Goal: Check status

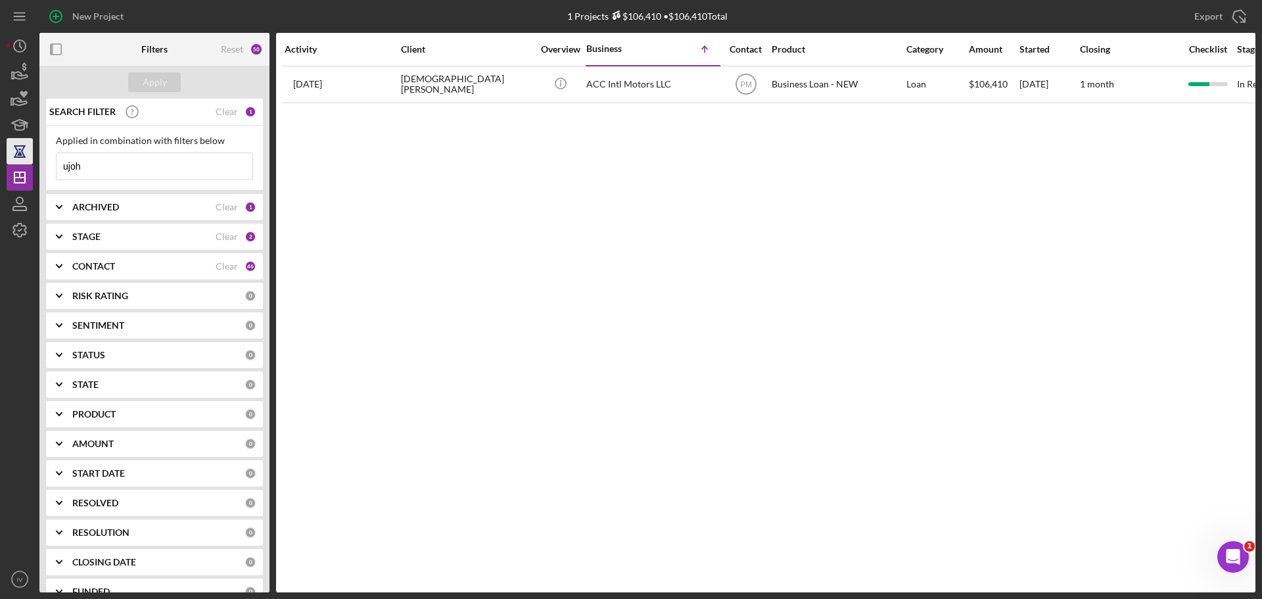
drag, startPoint x: 136, startPoint y: 154, endPoint x: 20, endPoint y: 152, distance: 116.3
click at [20, 152] on div "New Project 1 Projects $106,410 • $106,410 Total ujoh Export Icon/Export Filter…" at bounding box center [631, 296] width 1249 height 592
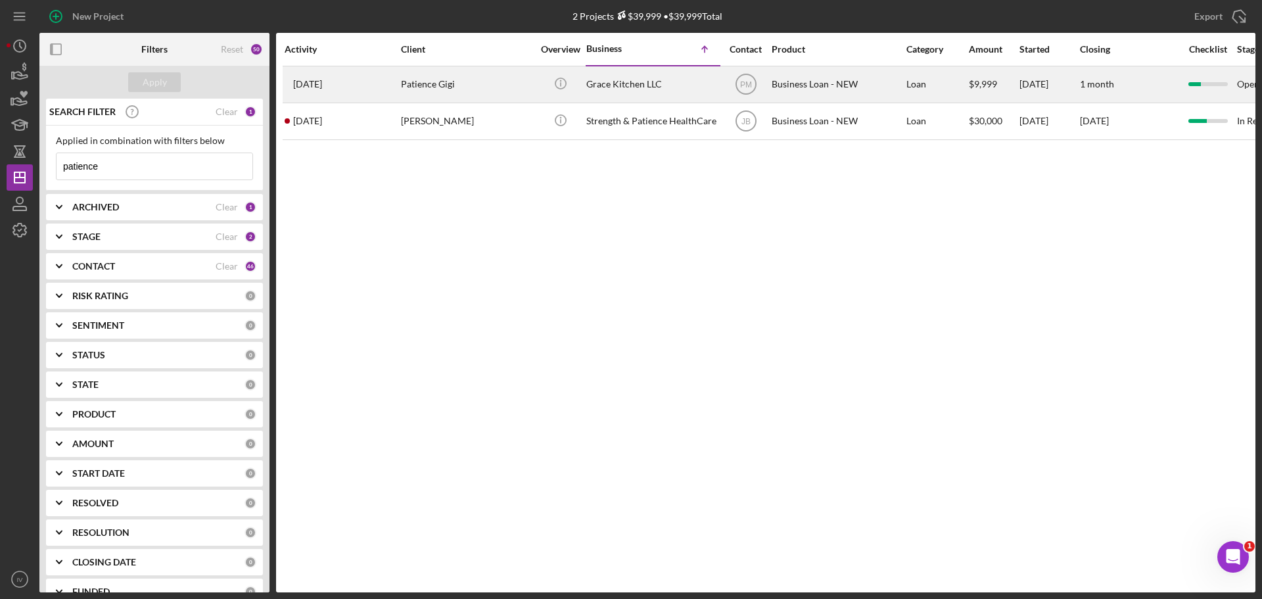
type input "patience"
click at [440, 77] on div "Patience Gigi" at bounding box center [466, 84] width 131 height 35
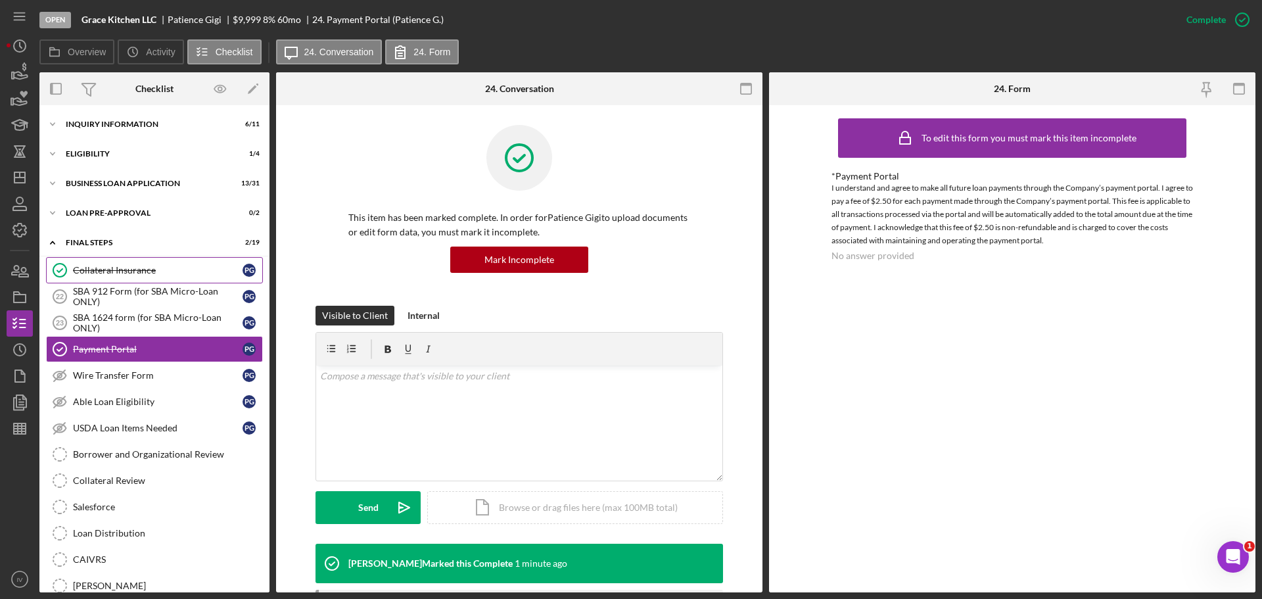
scroll to position [1, 0]
click at [110, 206] on div "Icon/Expander LOAN PRE-APPROVAL 0 / 2" at bounding box center [154, 212] width 230 height 26
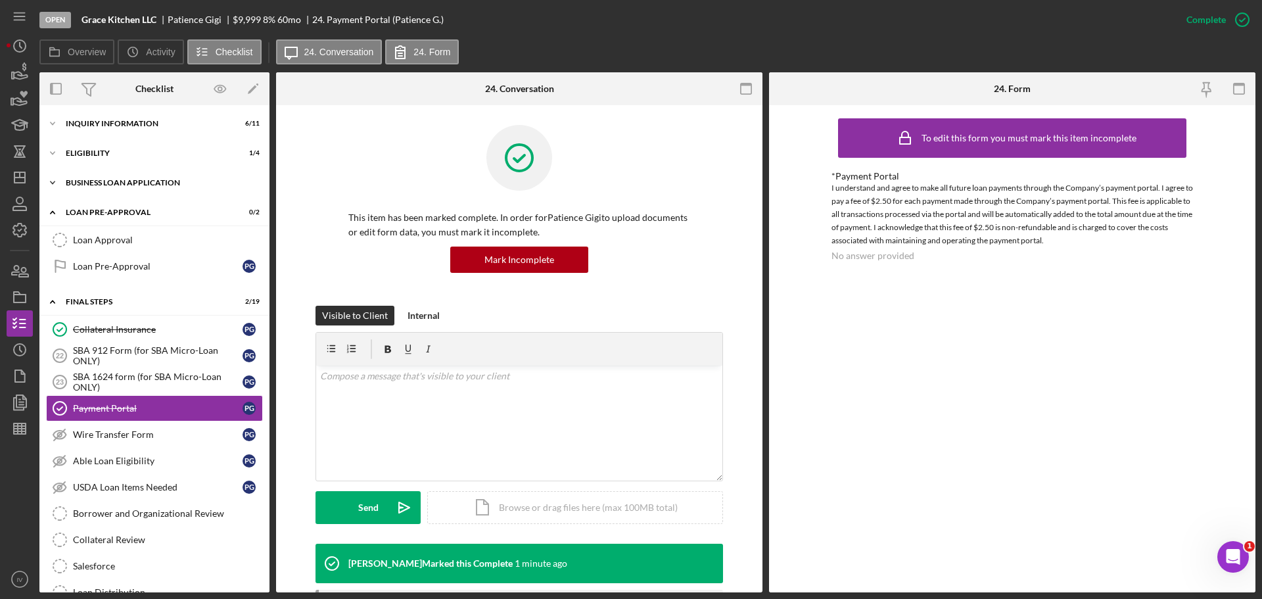
click at [114, 180] on div "BUSINESS LOAN APPLICATION" at bounding box center [159, 183] width 187 height 8
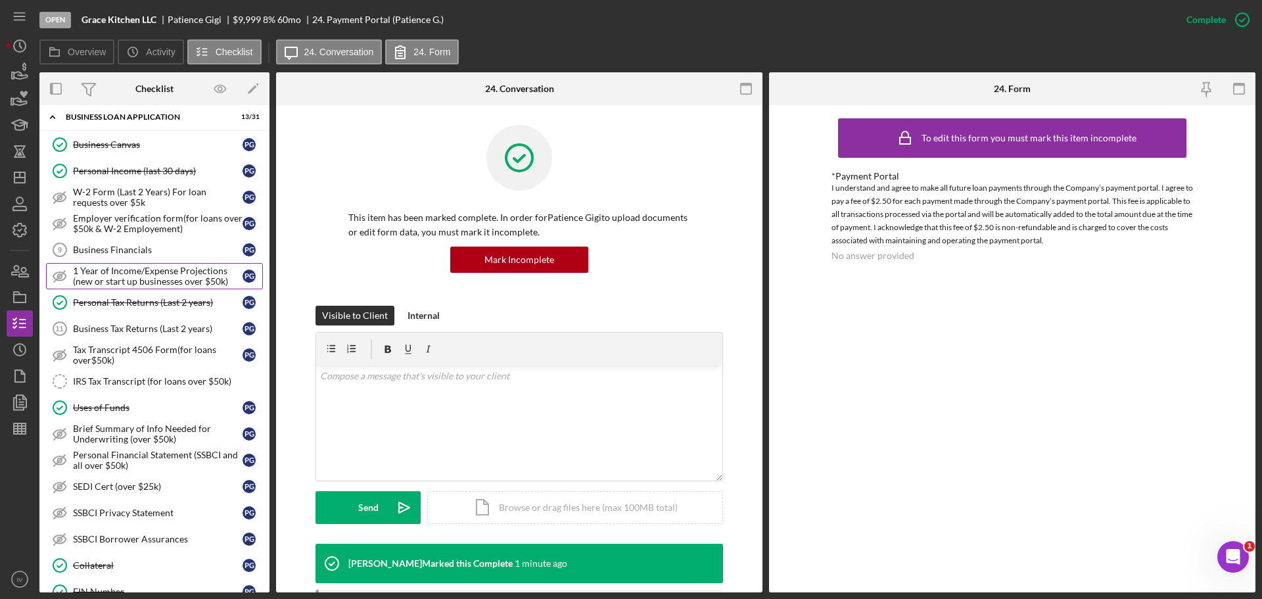
scroll to position [198, 0]
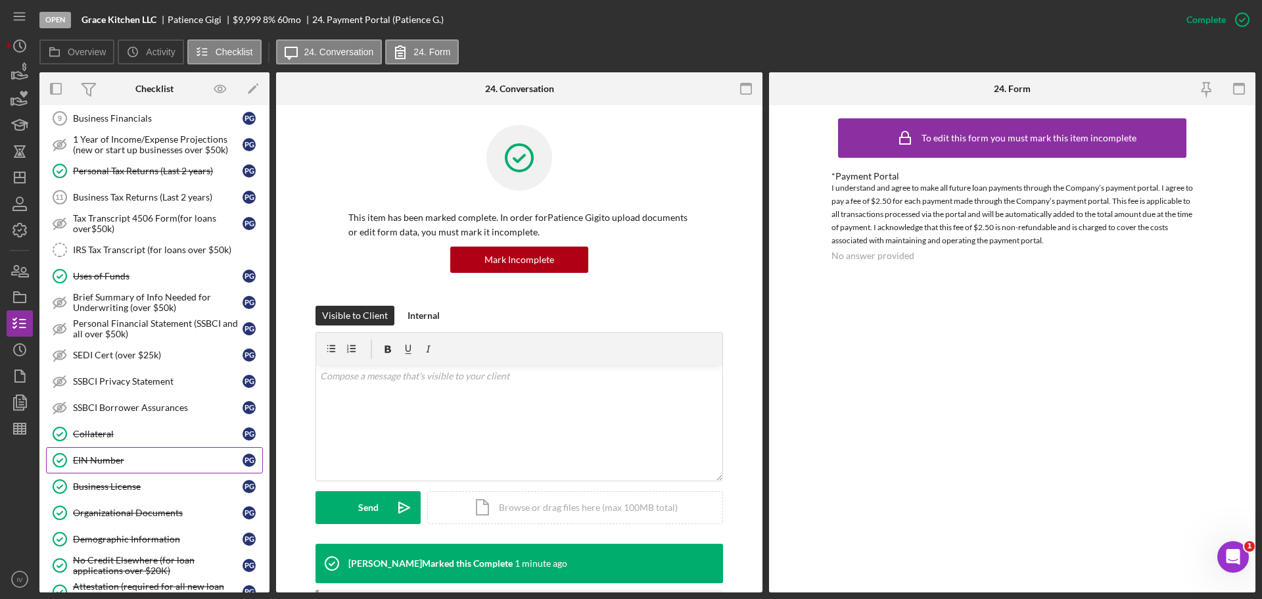
click at [97, 458] on div "EIN Number" at bounding box center [158, 460] width 170 height 11
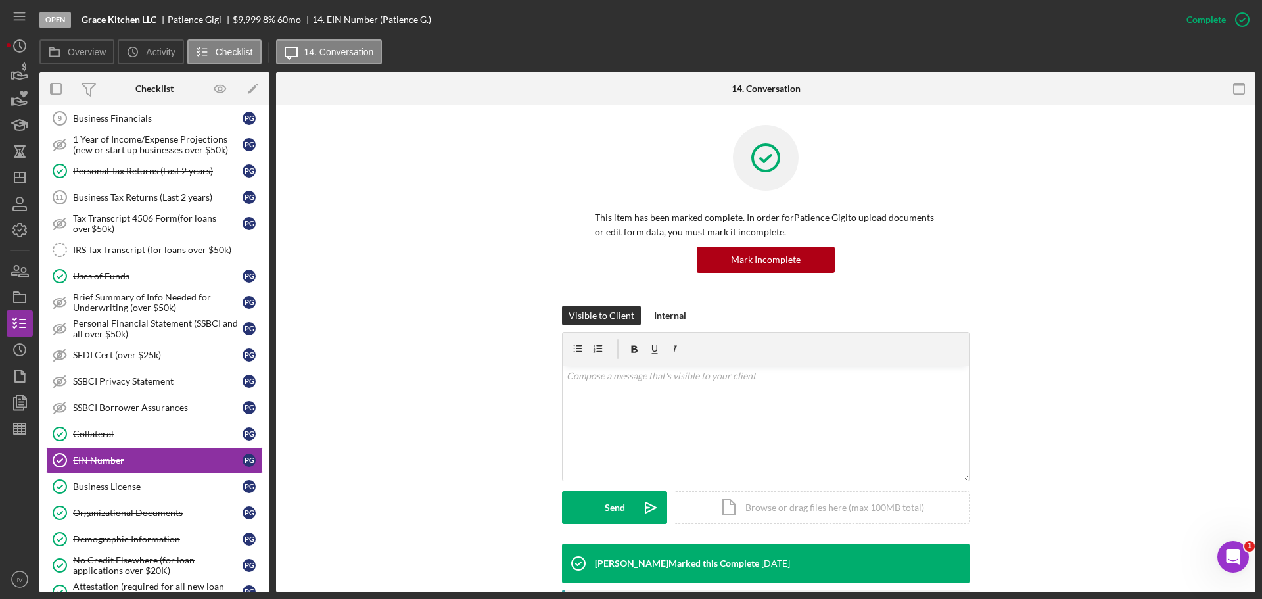
scroll to position [263, 0]
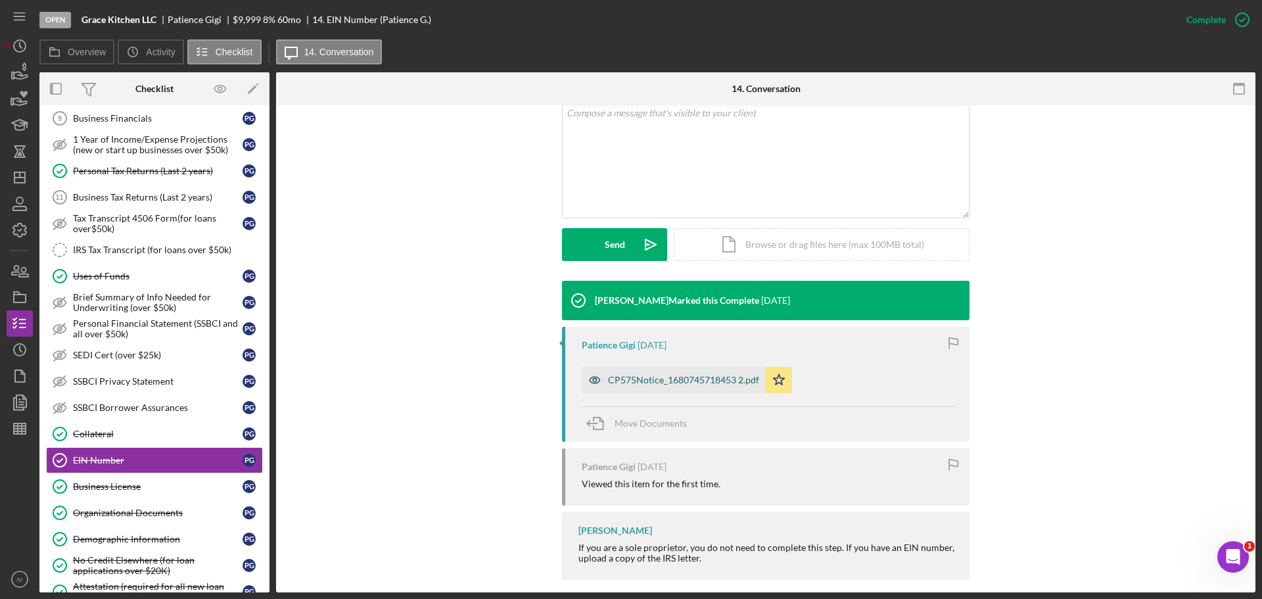
click at [641, 375] on div "CP575Notice_1680745718453 2.pdf" at bounding box center [683, 380] width 151 height 11
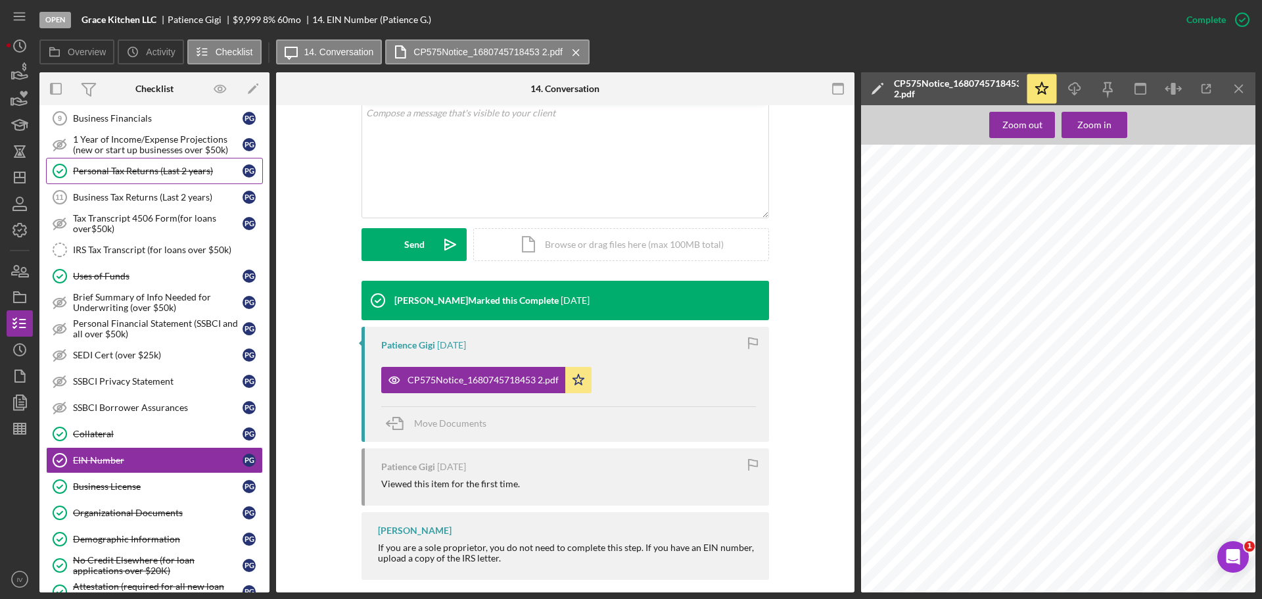
click at [136, 170] on div "Personal Tax Returns (Last 2 years)" at bounding box center [158, 171] width 170 height 11
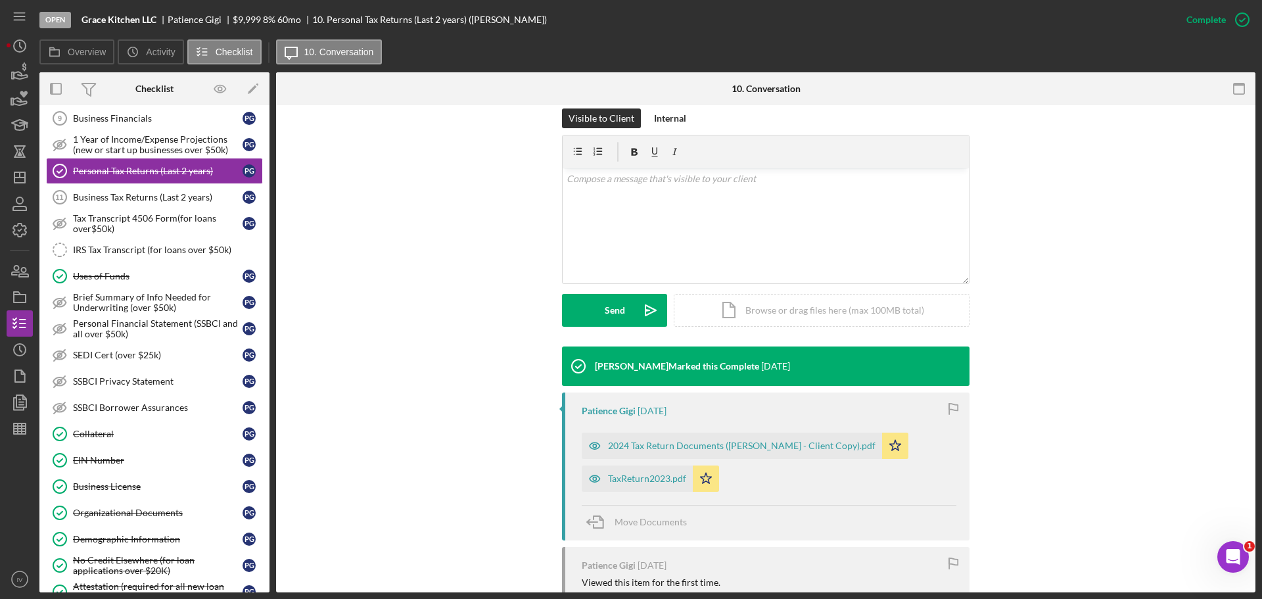
scroll to position [308, 0]
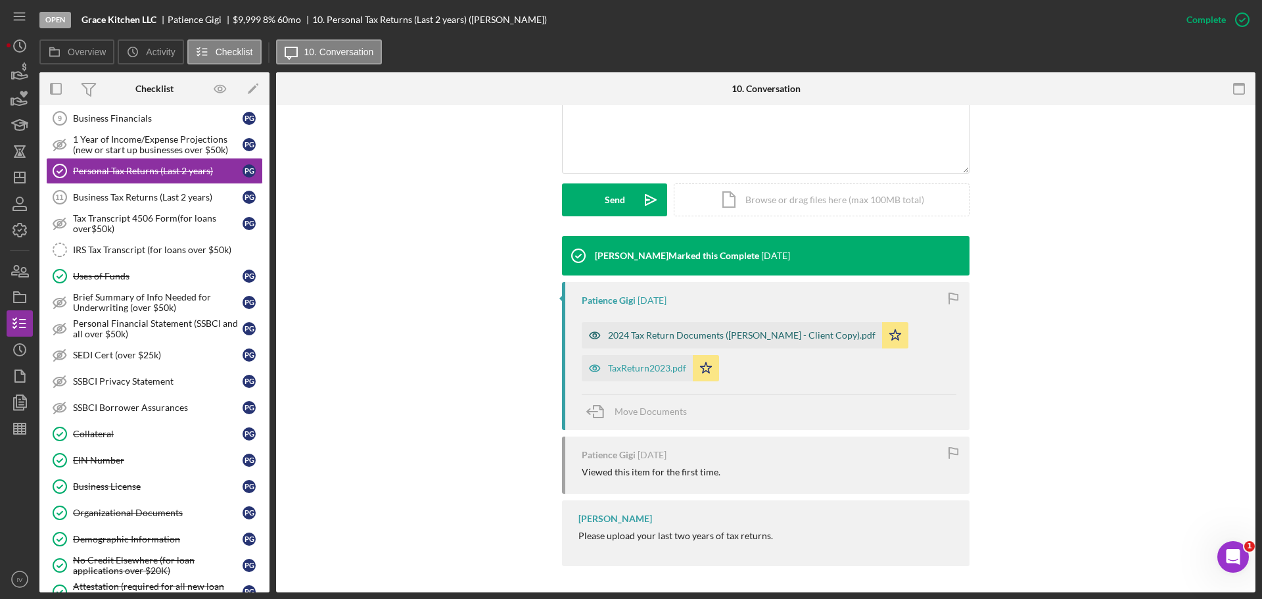
click at [650, 338] on div "2024 Tax Return Documents ([PERSON_NAME] - Client Copy).pdf" at bounding box center [741, 335] width 267 height 11
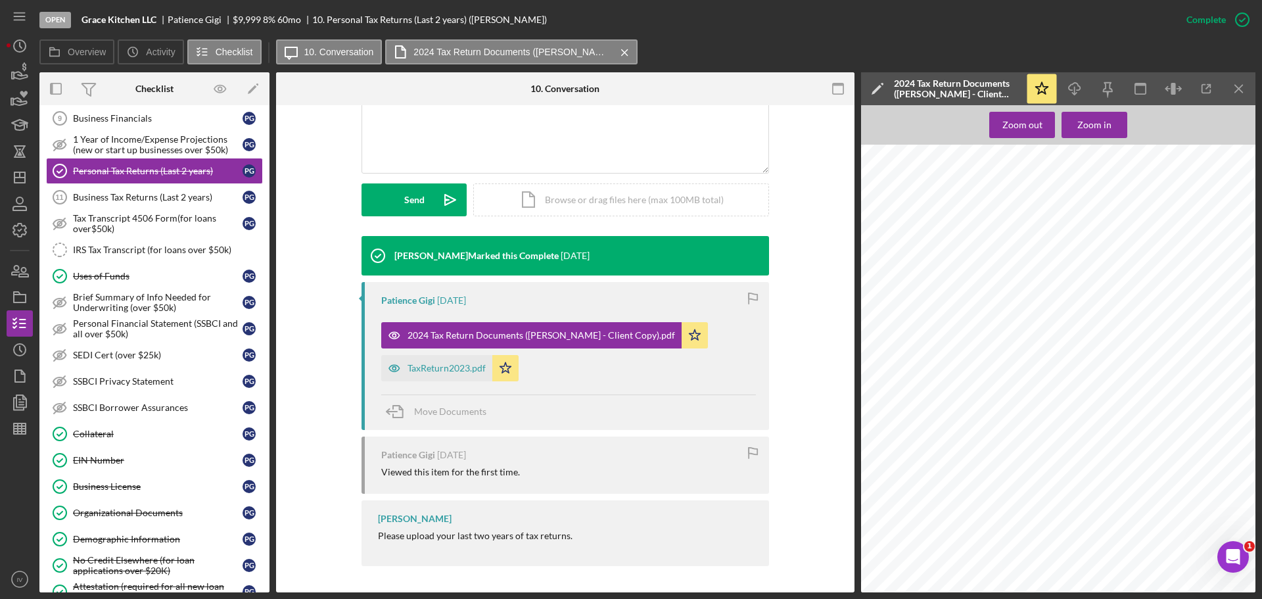
scroll to position [3089, 0]
click at [443, 367] on div "TaxReturn2023.pdf" at bounding box center [446, 368] width 78 height 11
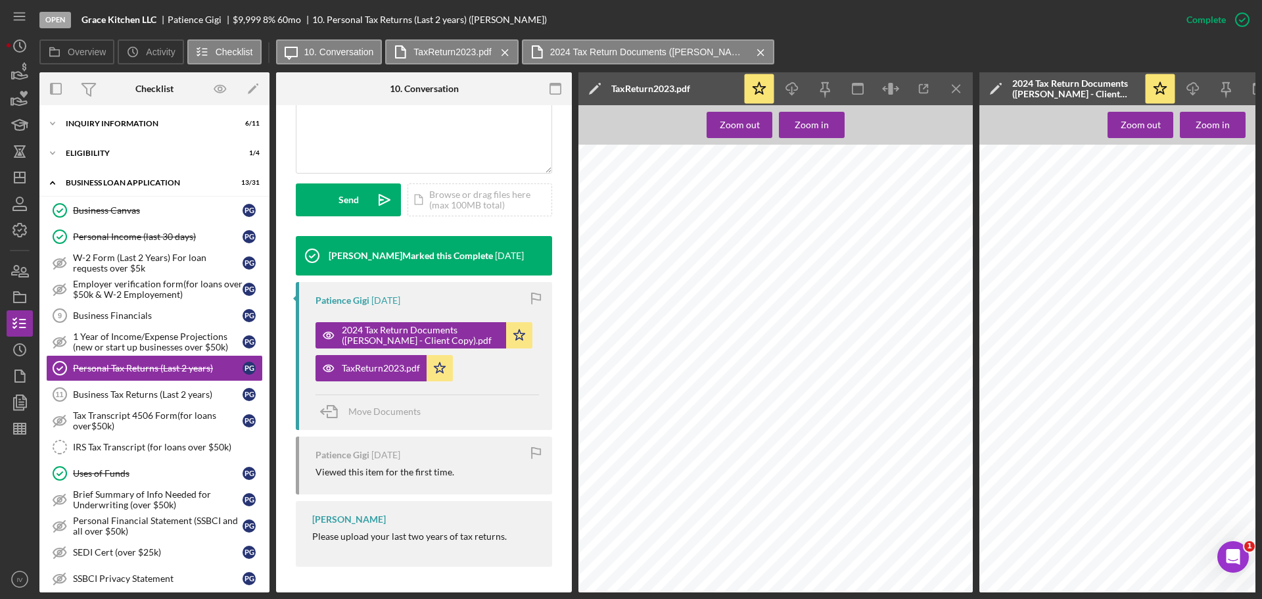
scroll to position [0, 0]
click at [93, 156] on div "ELIGIBILITY" at bounding box center [159, 154] width 187 height 8
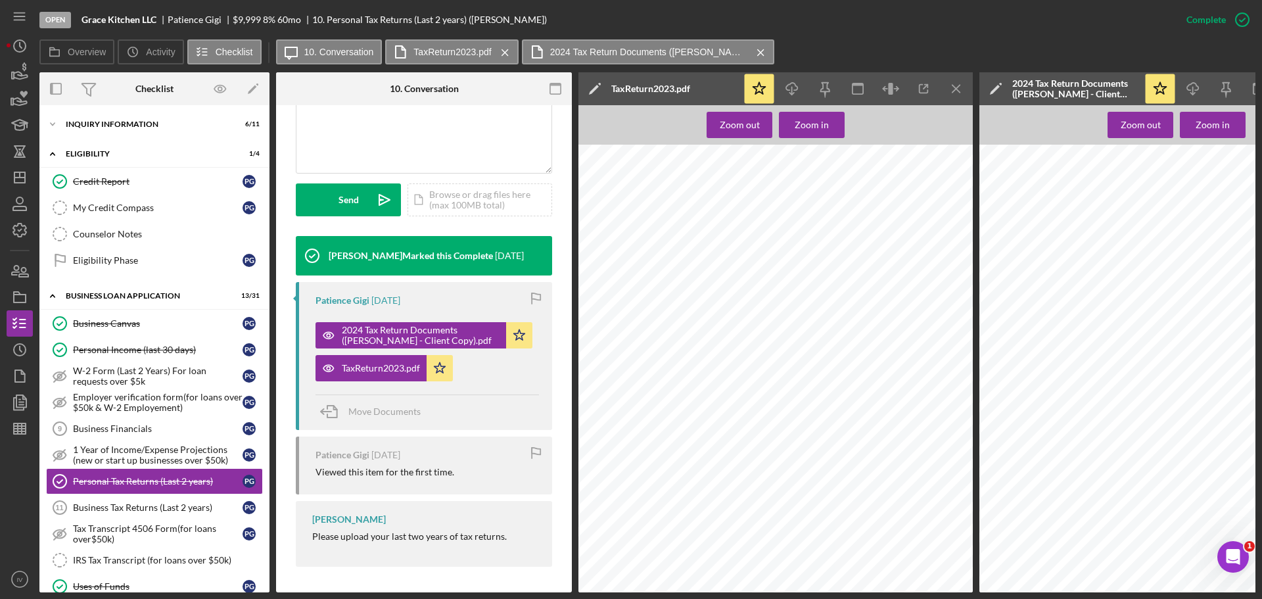
scroll to position [4141, 0]
